Goal: Task Accomplishment & Management: Complete application form

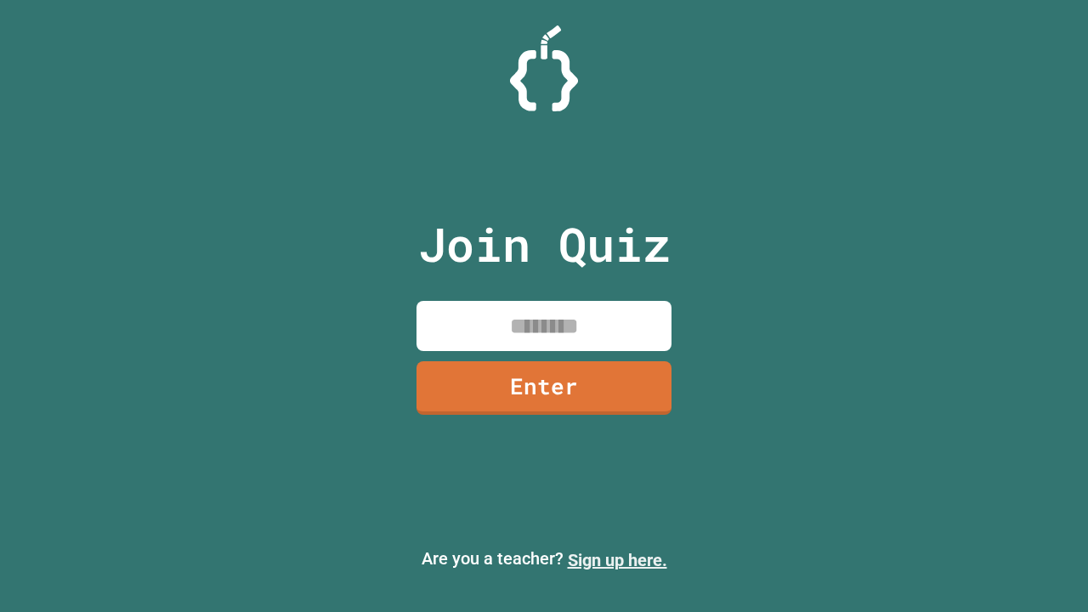
click at [617, 560] on link "Sign up here." at bounding box center [617, 560] width 99 height 20
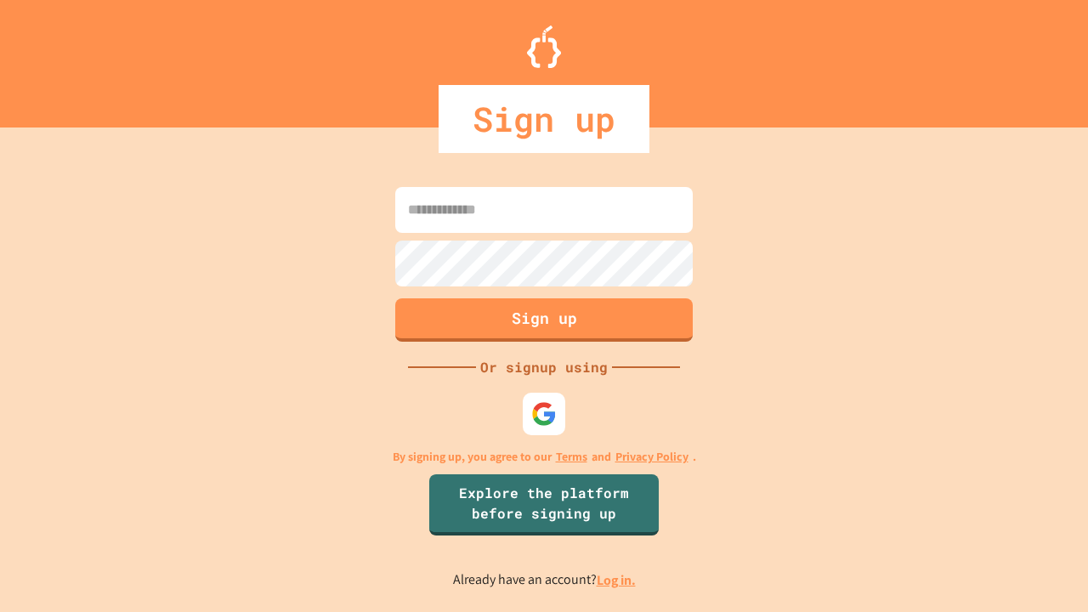
click at [617, 580] on link "Log in." at bounding box center [616, 580] width 39 height 18
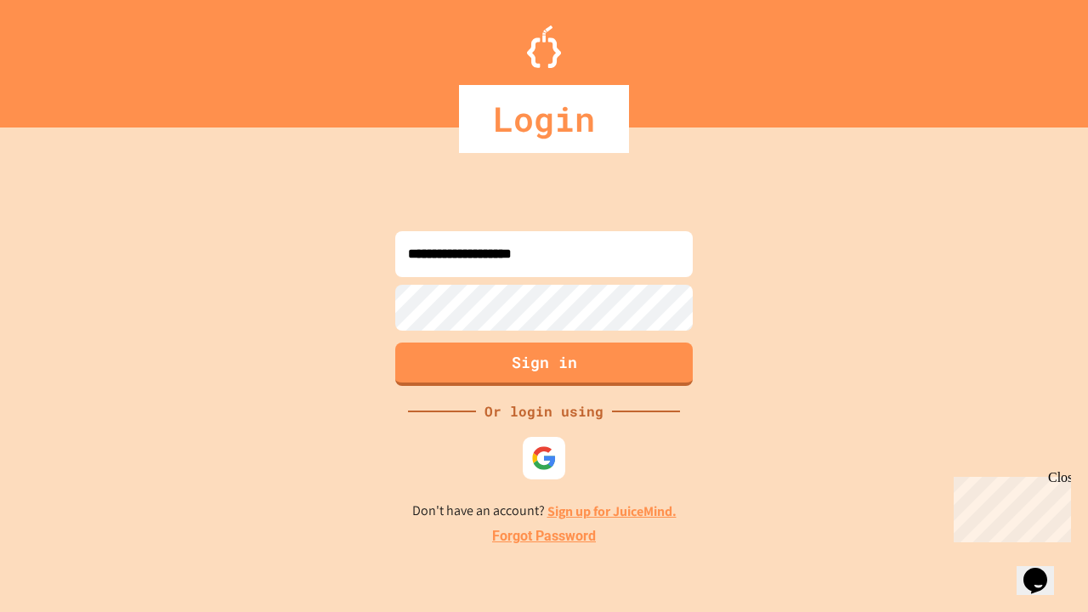
type input "**********"
